Goal: Transaction & Acquisition: Book appointment/travel/reservation

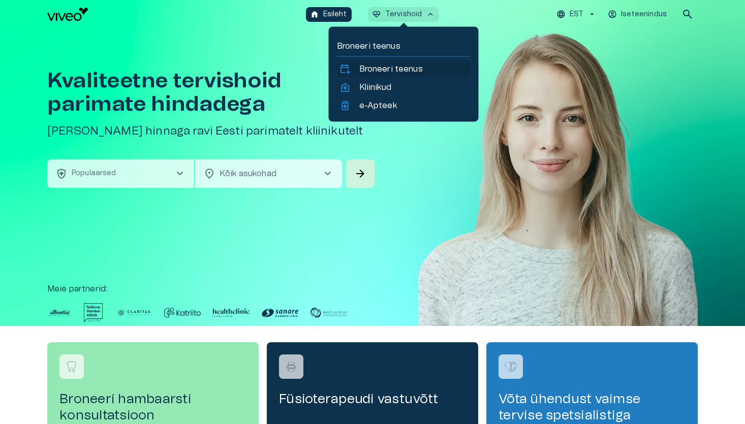
click at [387, 74] on p "Broneeri teenus" at bounding box center [390, 69] width 63 height 12
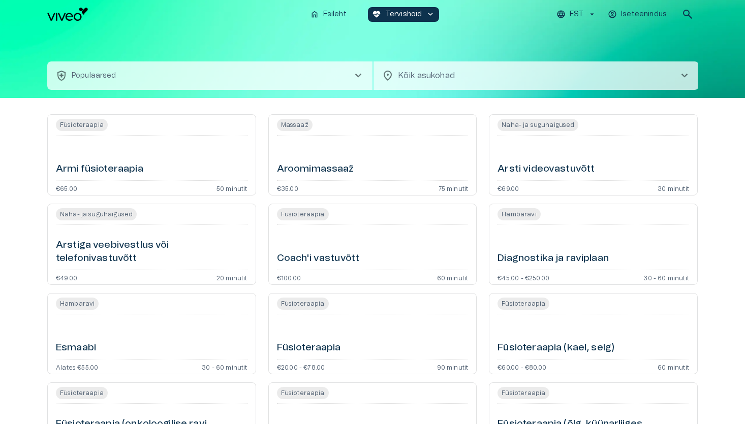
click at [329, 158] on div "Aroomimassaaž" at bounding box center [372, 158] width 191 height 37
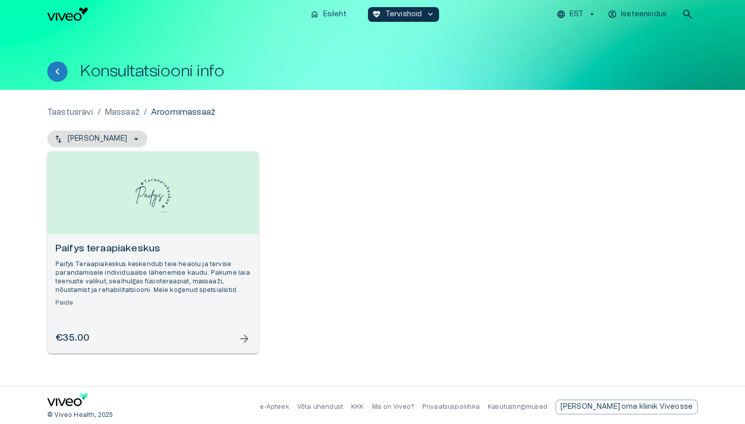
click at [157, 220] on div "Open selected supplier available booking dates" at bounding box center [152, 192] width 211 height 83
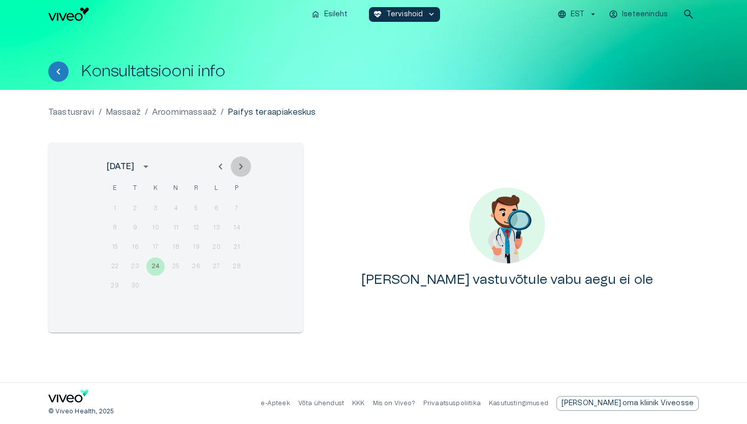
click at [248, 163] on button "Next month" at bounding box center [241, 166] width 20 height 20
click at [152, 208] on div "1 2 3 4 5" at bounding box center [175, 209] width 163 height 18
click at [246, 159] on div at bounding box center [230, 166] width 41 height 20
click at [243, 163] on icon "Next month" at bounding box center [241, 166] width 12 height 12
